Goal: Information Seeking & Learning: Find specific fact

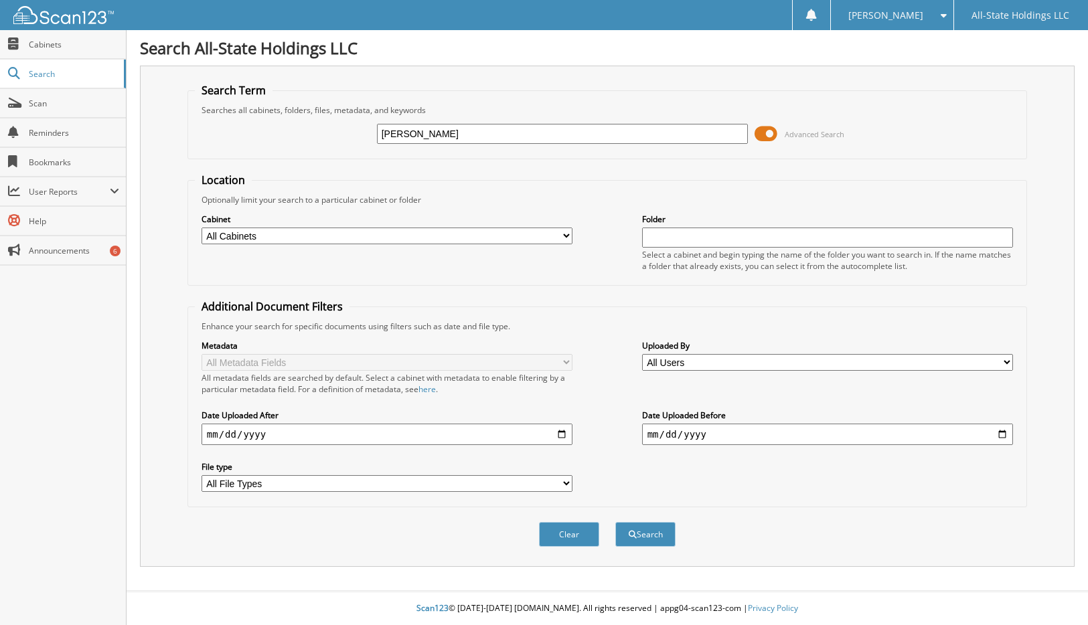
type input "[PERSON_NAME]"
click at [773, 134] on span at bounding box center [766, 134] width 23 height 20
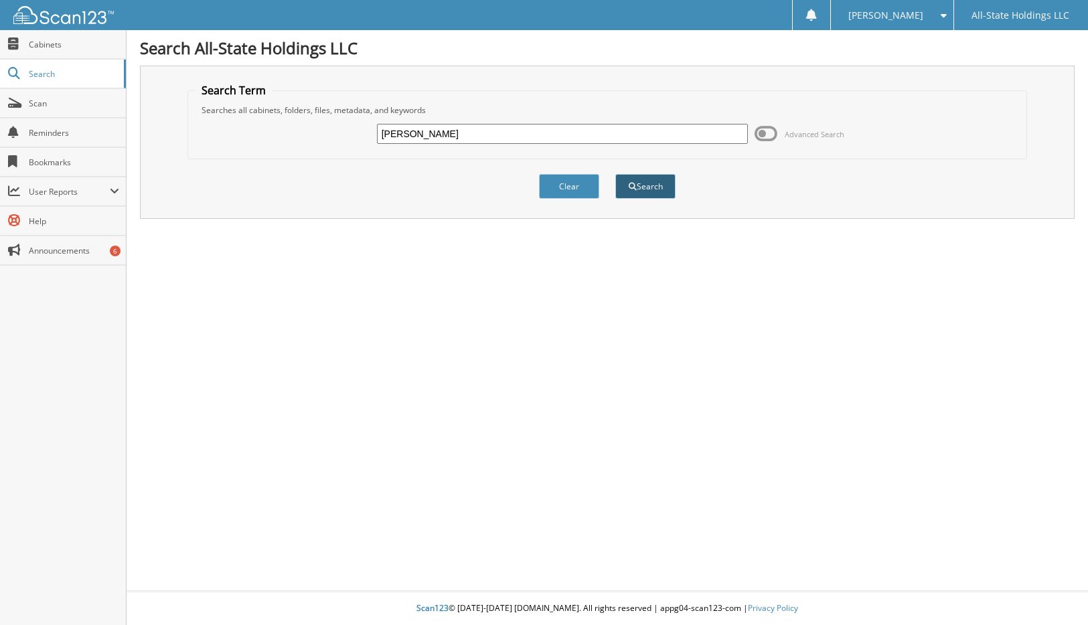
click at [641, 190] on button "Search" at bounding box center [645, 186] width 60 height 25
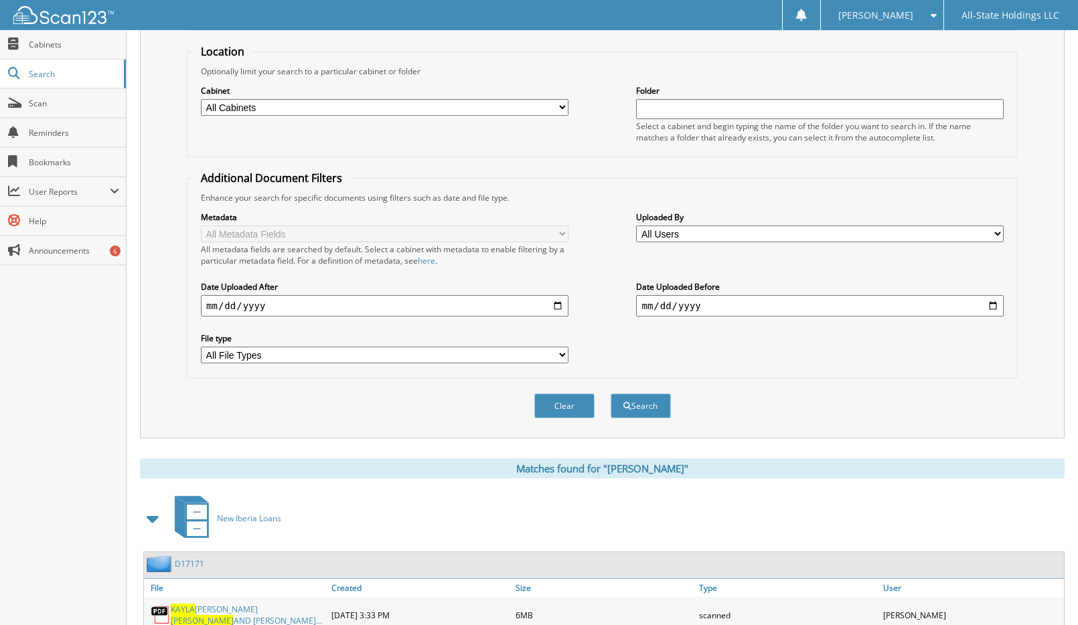
scroll to position [200, 0]
